Goal: Information Seeking & Learning: Learn about a topic

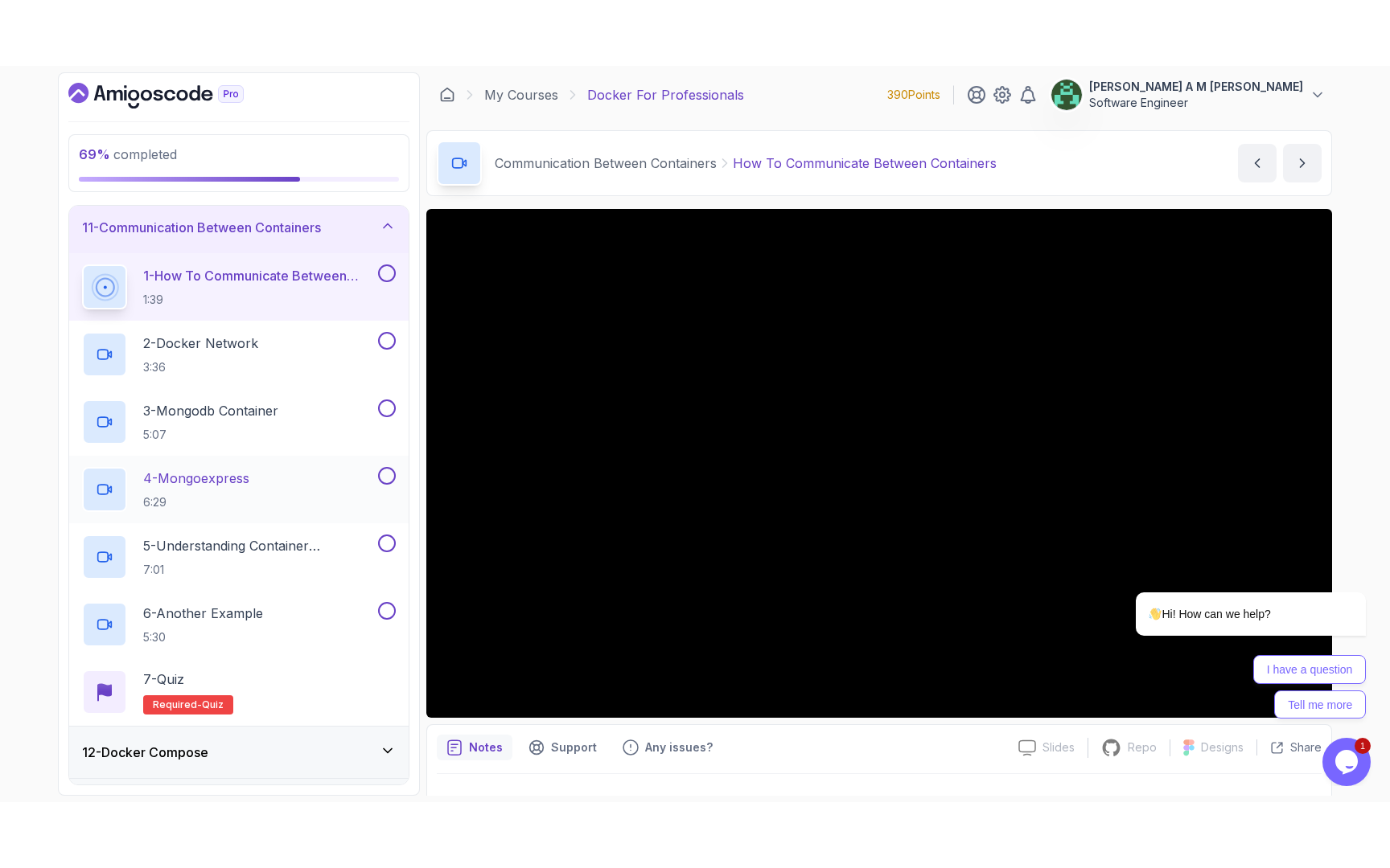
scroll to position [525, 0]
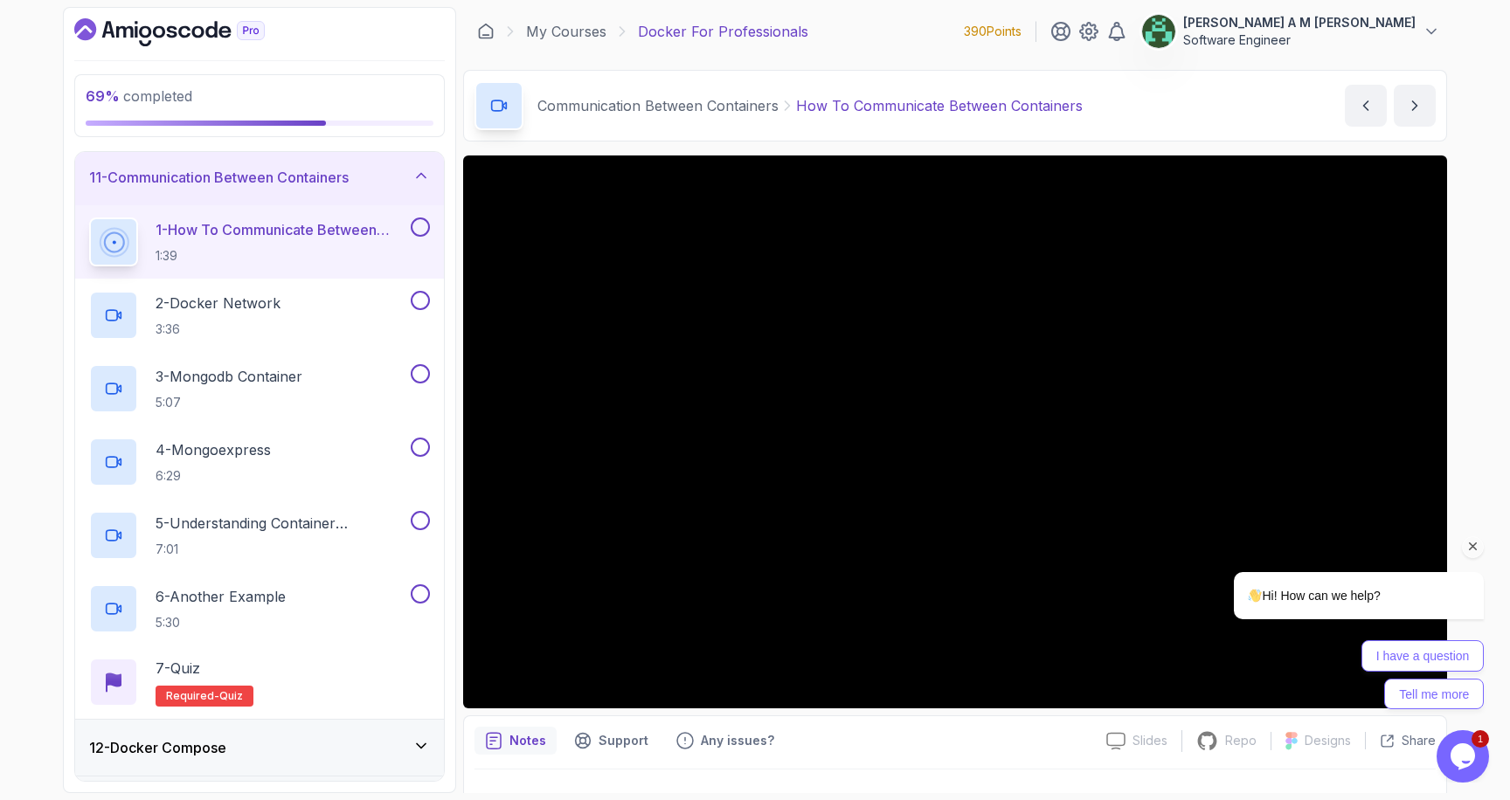
click at [1469, 546] on icon "Chat attention grabber" at bounding box center [1473, 547] width 16 height 16
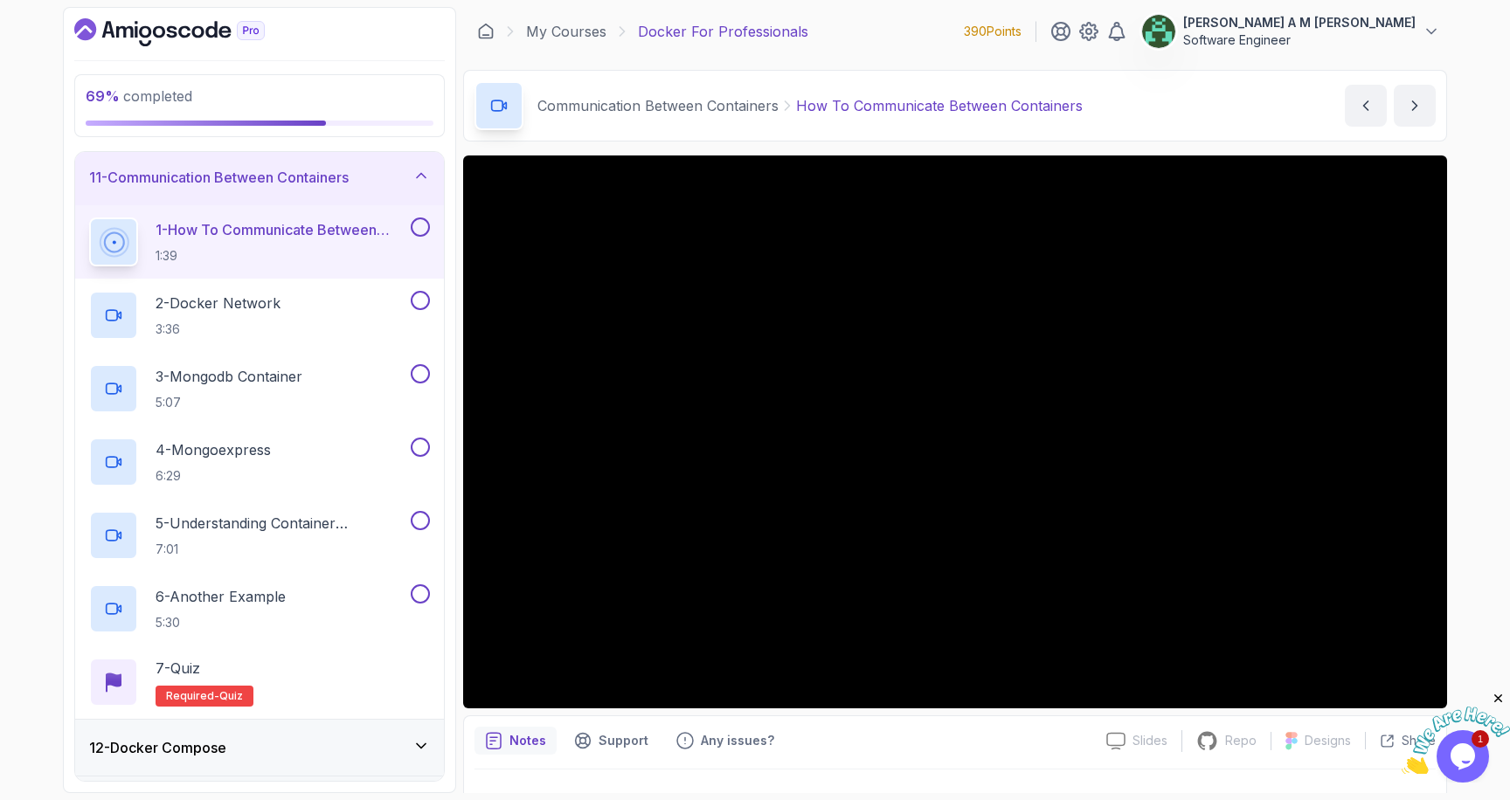
click at [1496, 700] on icon "Close" at bounding box center [1498, 699] width 16 height 16
click at [418, 230] on button at bounding box center [420, 227] width 19 height 19
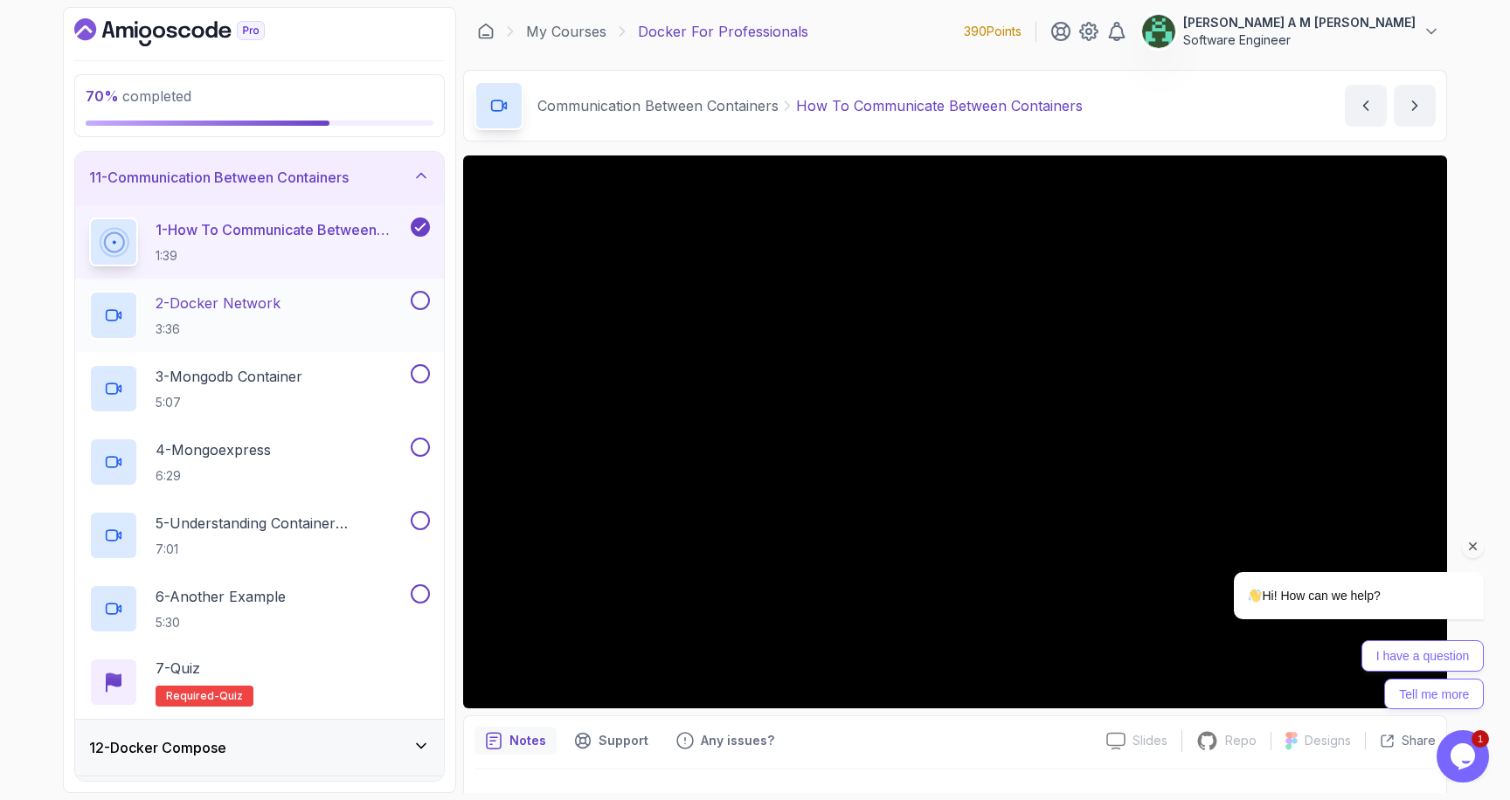
click at [345, 310] on div "2 - Docker Network 3:36" at bounding box center [248, 315] width 318 height 49
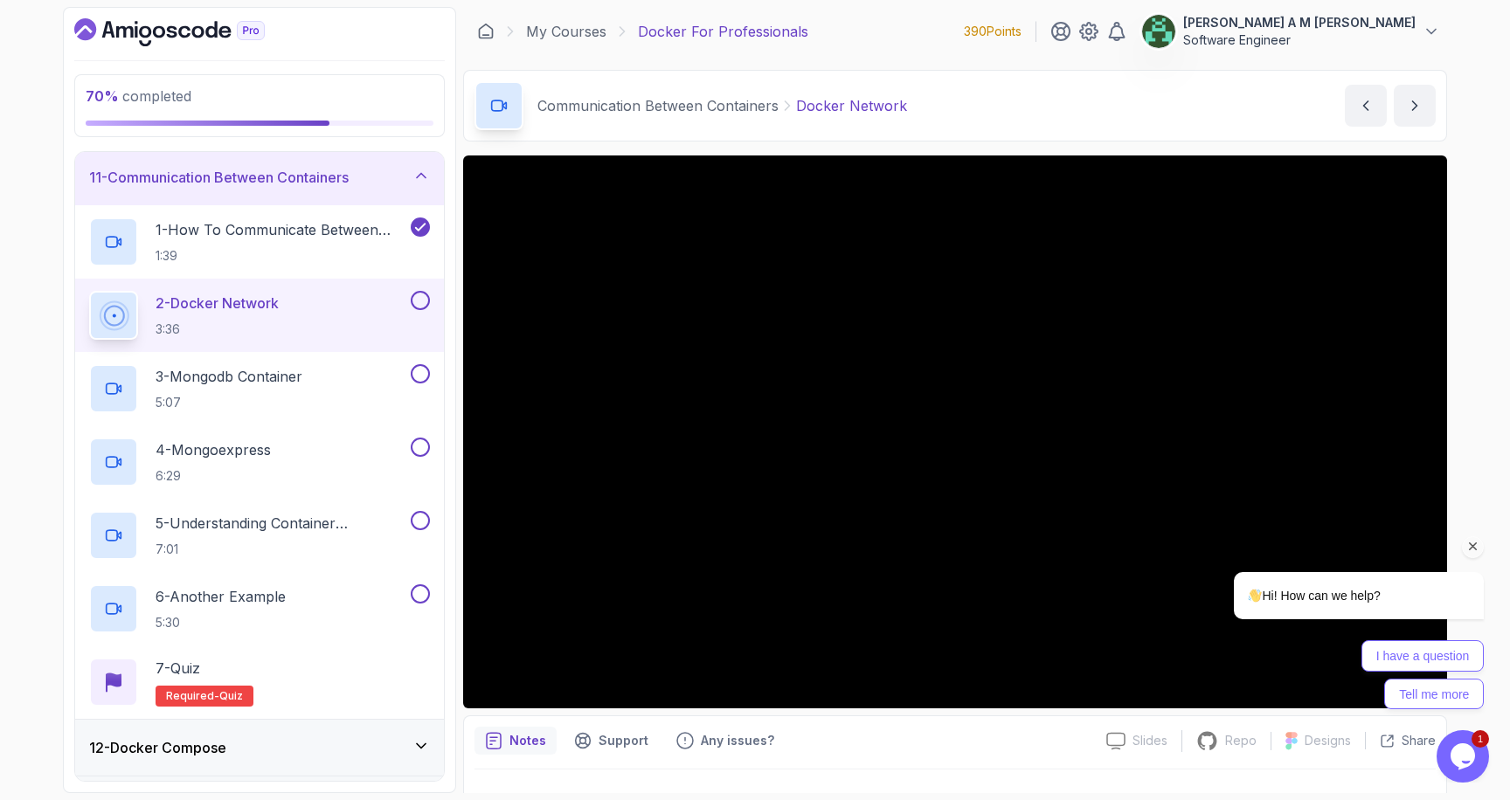
click at [1476, 547] on icon "Chat attention grabber" at bounding box center [1473, 547] width 16 height 16
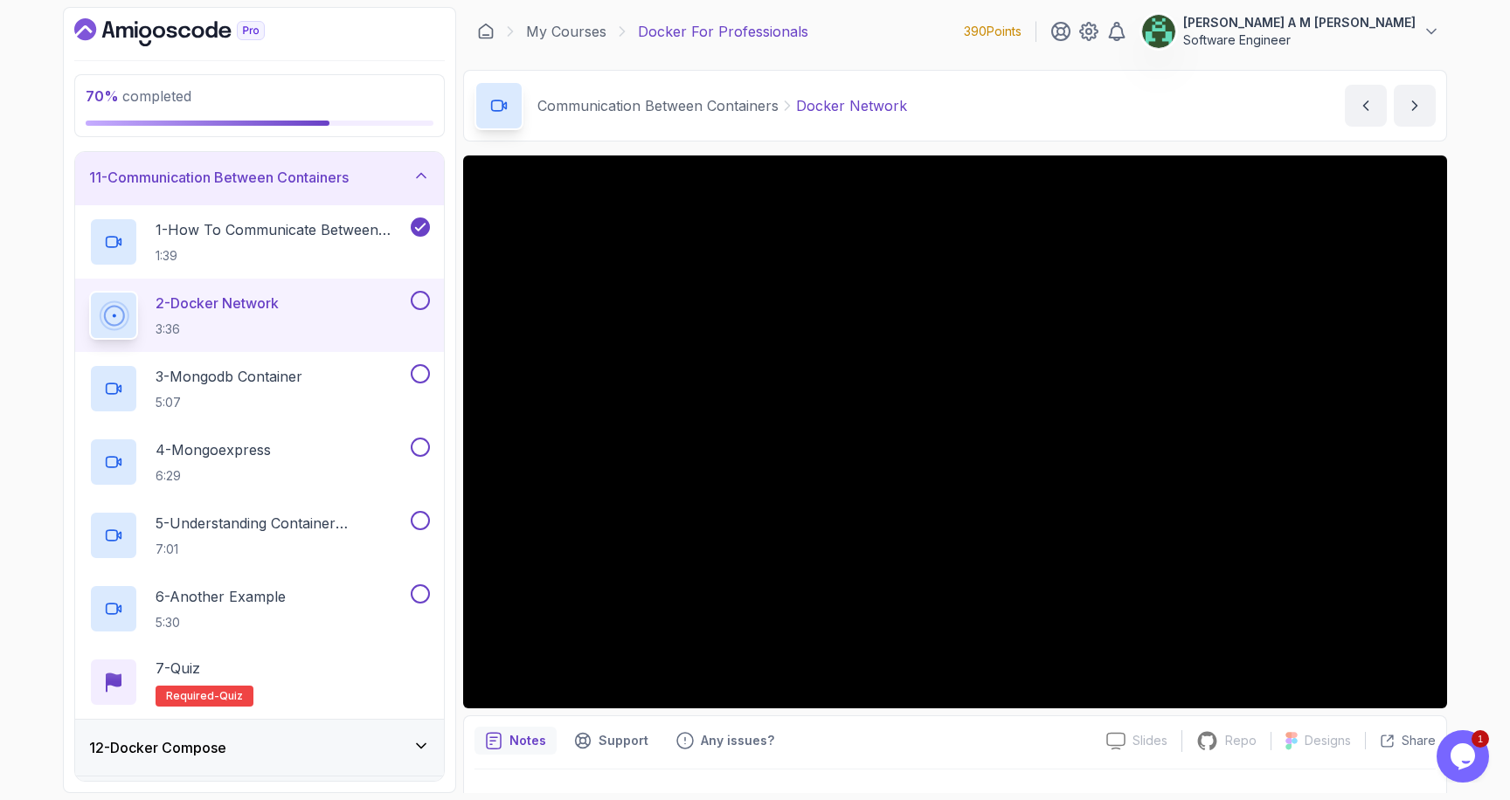
click at [419, 303] on button at bounding box center [420, 300] width 19 height 19
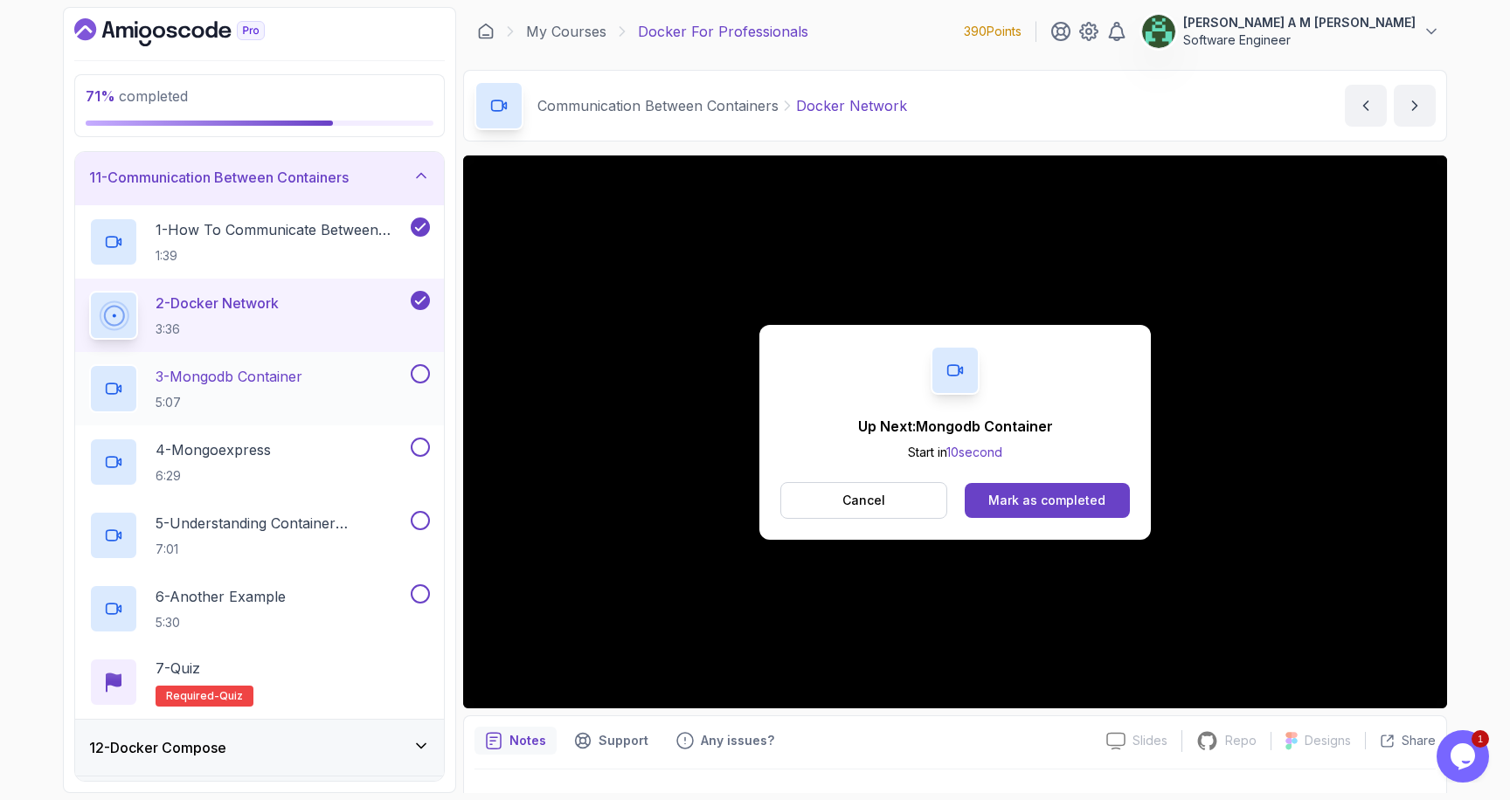
click at [338, 379] on div "3 - Mongodb Container 5:07" at bounding box center [248, 388] width 318 height 49
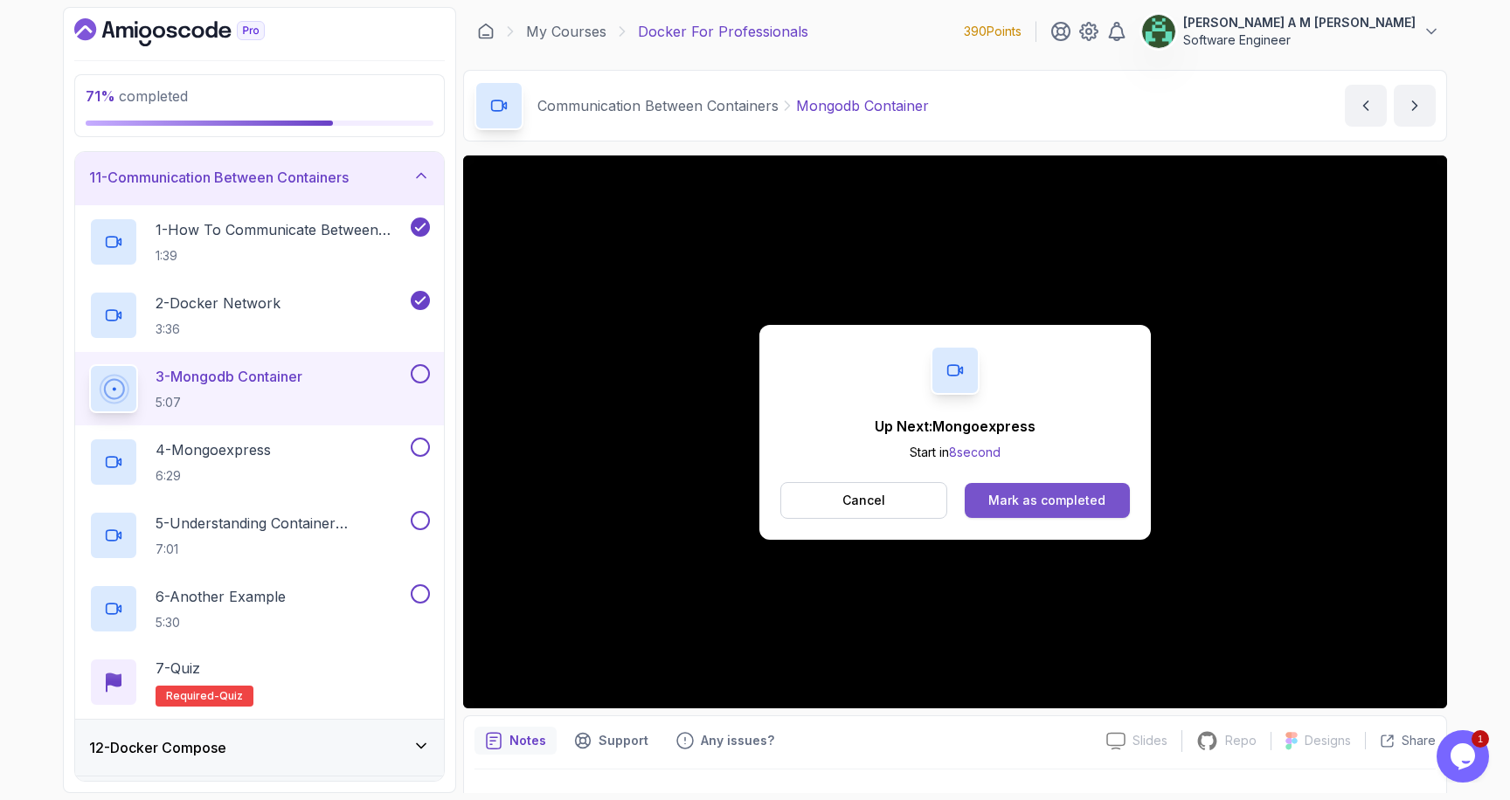
click at [1006, 492] on div "Mark as completed" at bounding box center [1046, 500] width 117 height 17
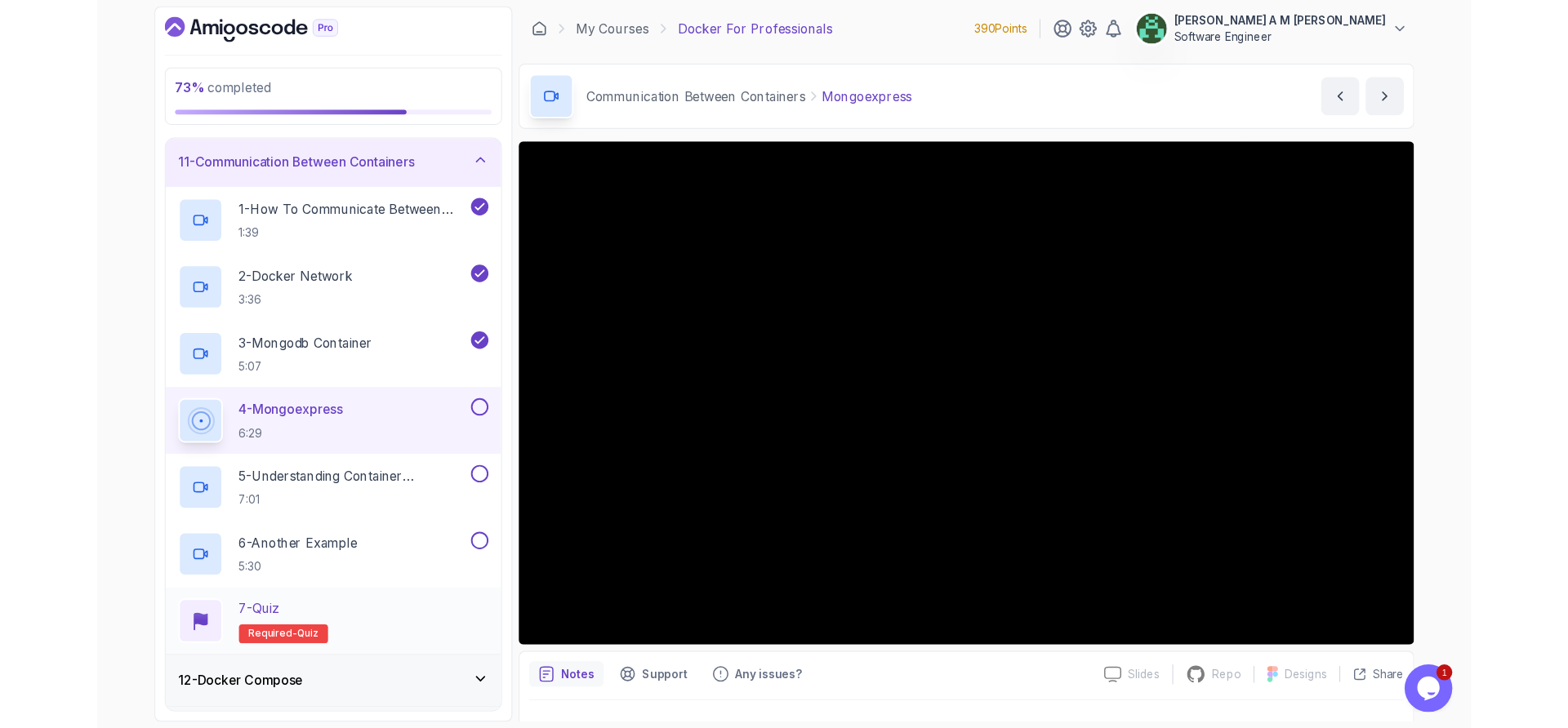
scroll to position [635, 0]
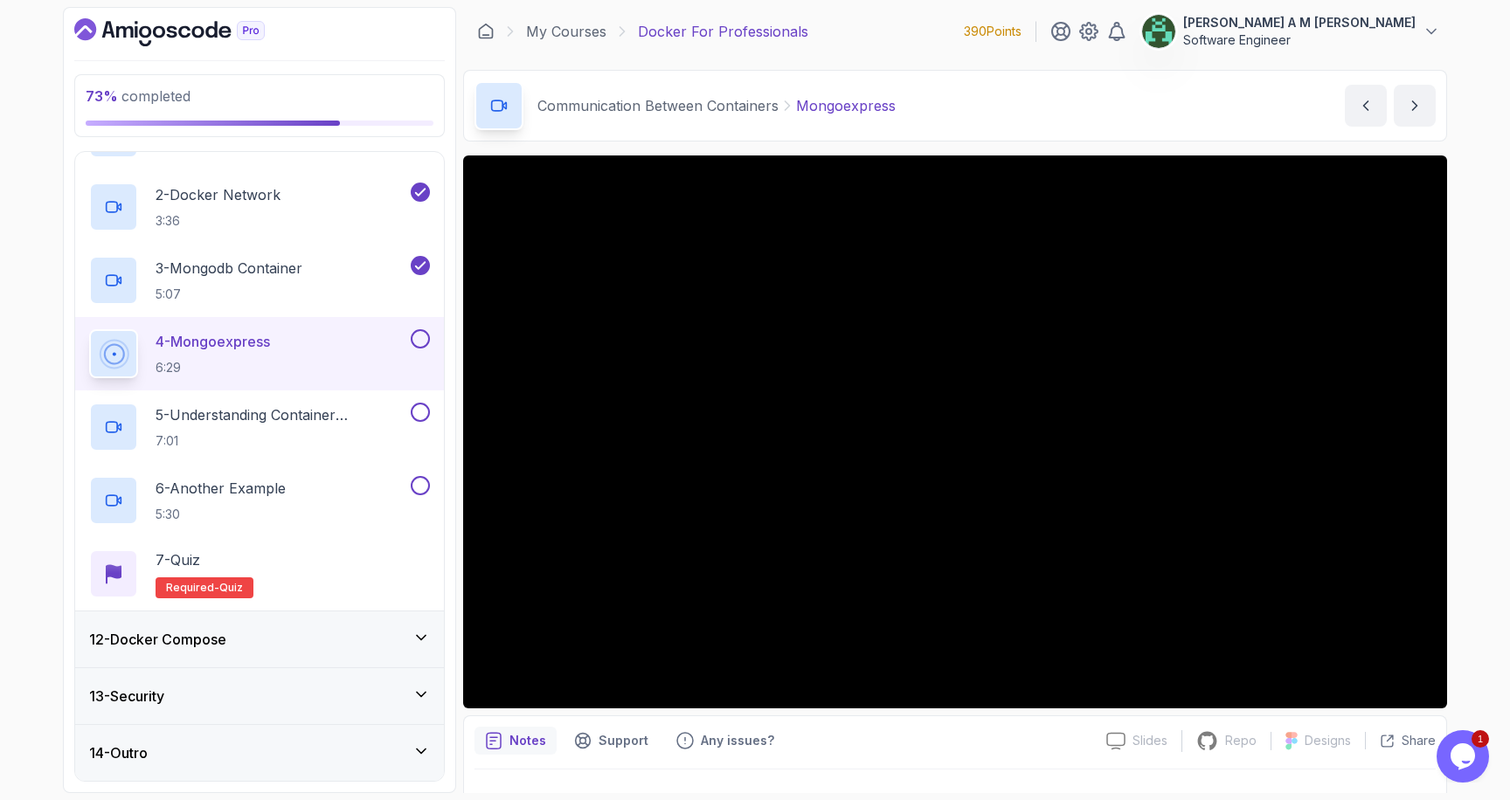
click at [421, 335] on button at bounding box center [420, 338] width 19 height 19
click at [204, 394] on div "5 - Understanding Container Communication 7:01" at bounding box center [259, 426] width 369 height 73
click at [223, 419] on p "5 - Understanding Container Communication" at bounding box center [282, 414] width 252 height 21
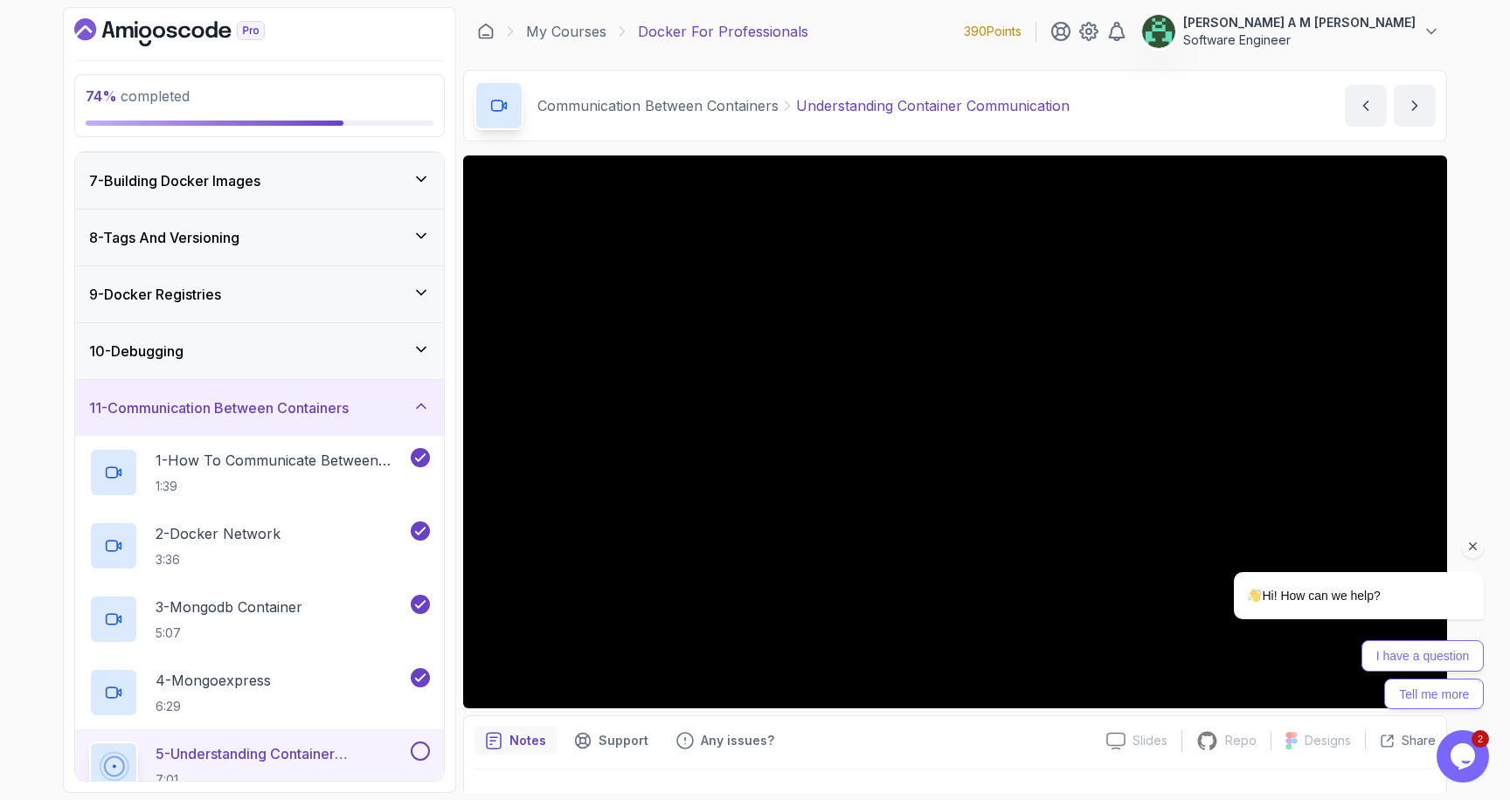
scroll to position [340, 0]
